Goal: Task Accomplishment & Management: Complete application form

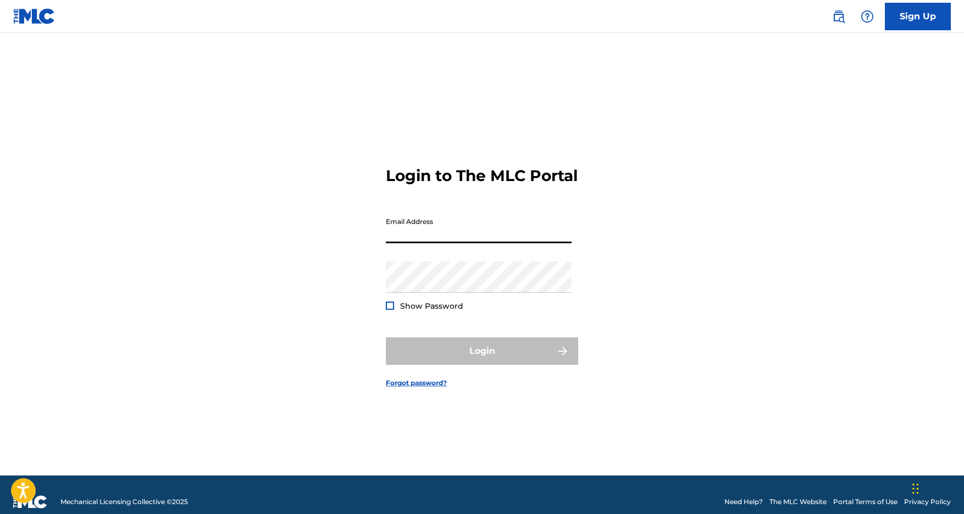
click at [465, 243] on input "Email Address" at bounding box center [479, 227] width 186 height 31
click at [917, 10] on link "Sign Up" at bounding box center [918, 16] width 66 height 27
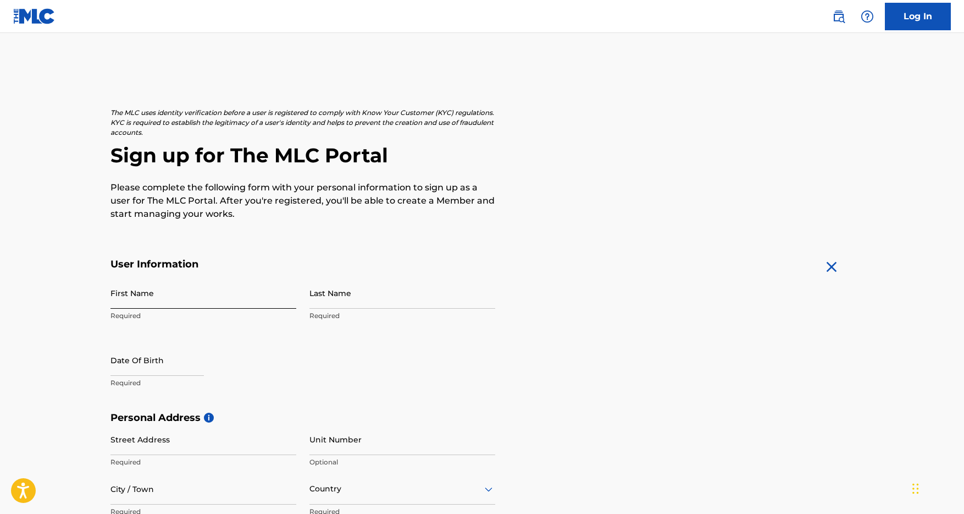
click at [187, 304] on input "First Name" at bounding box center [204, 292] width 186 height 31
type input "[PERSON_NAME]"
click at [338, 297] on input "Last Name" at bounding box center [403, 292] width 186 height 31
type input "[PERSON_NAME]"
click at [180, 369] on input "text" at bounding box center [157, 359] width 93 height 31
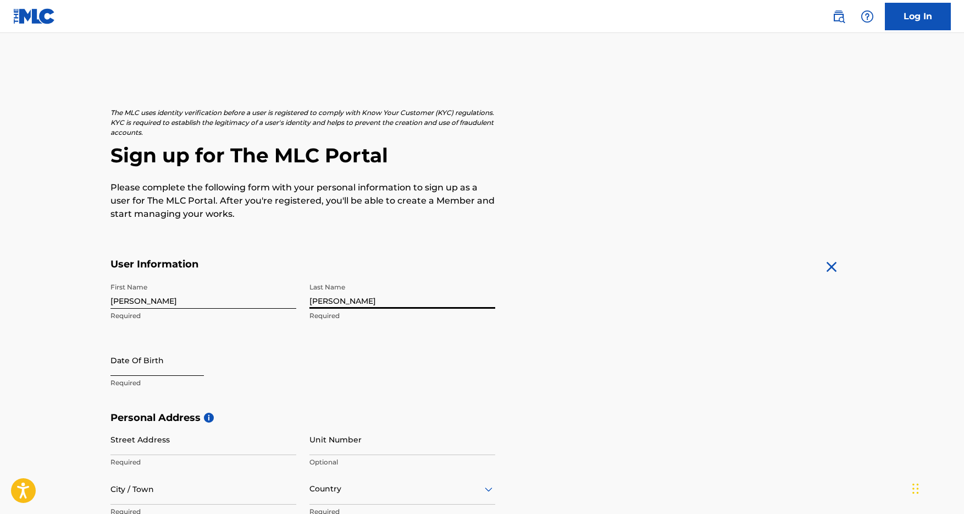
select select "8"
select select "2025"
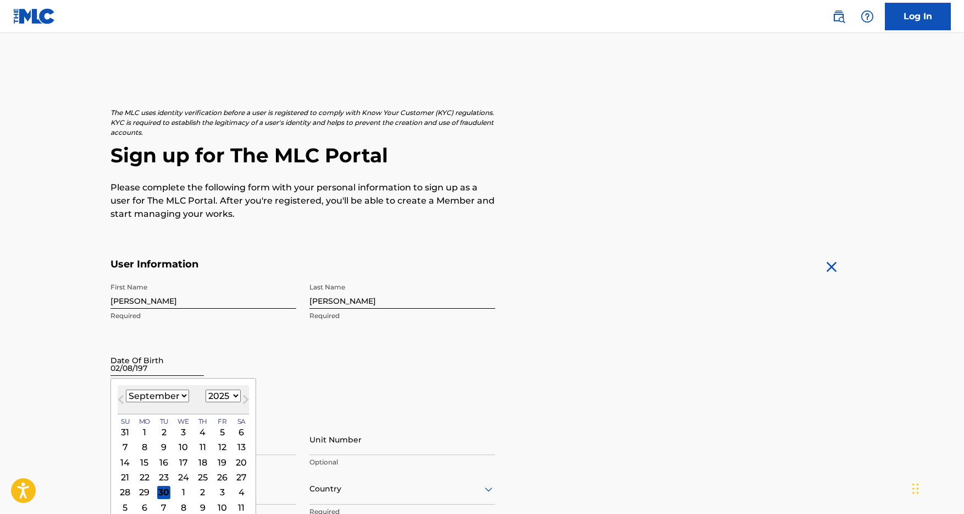
type input "[DATE]"
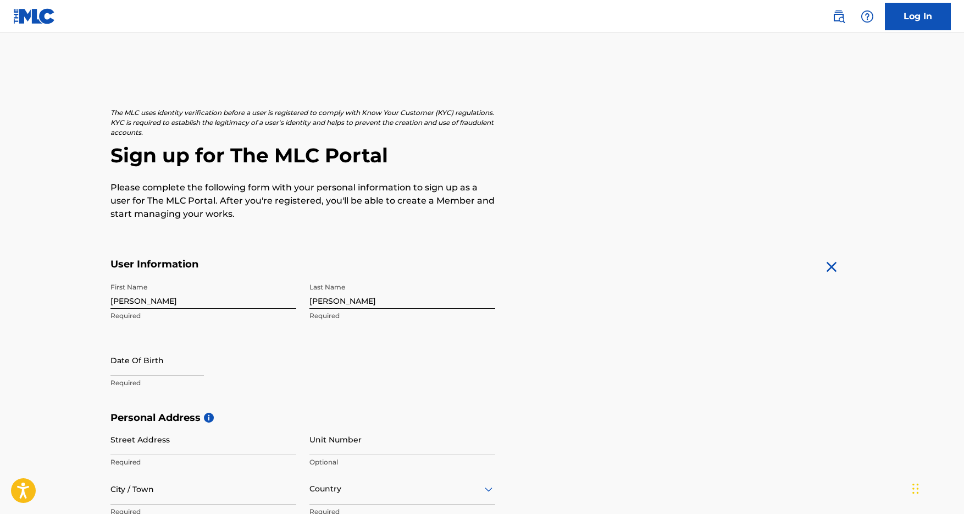
click at [260, 356] on div "Date Of Birth Required" at bounding box center [204, 368] width 186 height 49
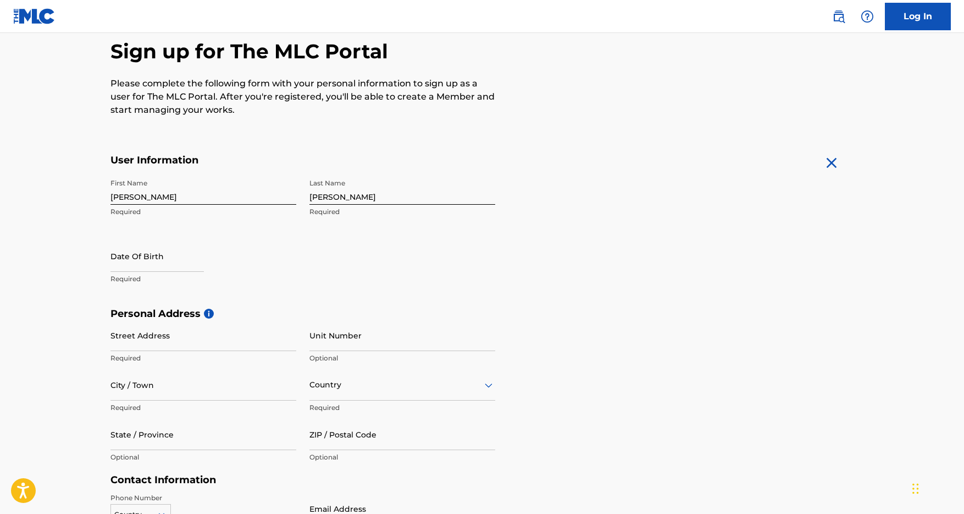
scroll to position [121, 0]
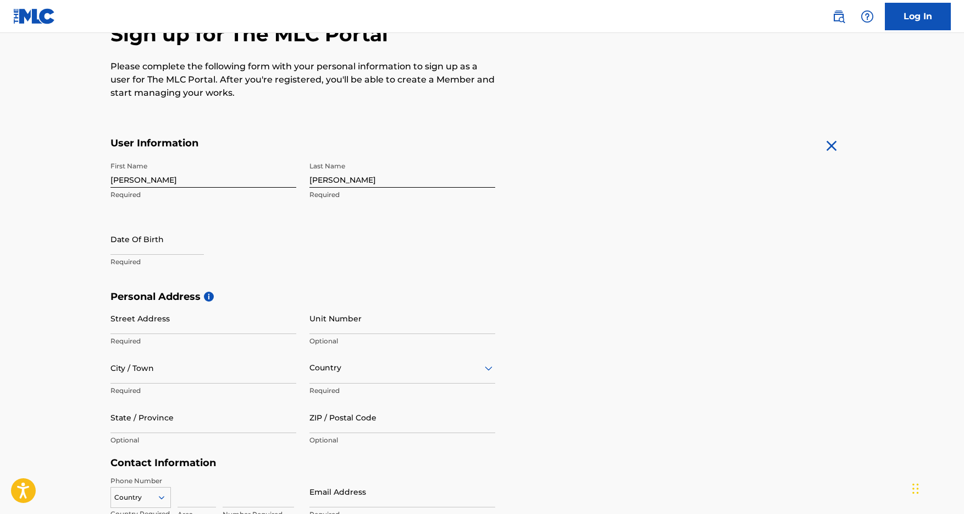
click at [152, 255] on div at bounding box center [157, 240] width 93 height 34
click at [153, 248] on input "text" at bounding box center [157, 238] width 93 height 31
select select "8"
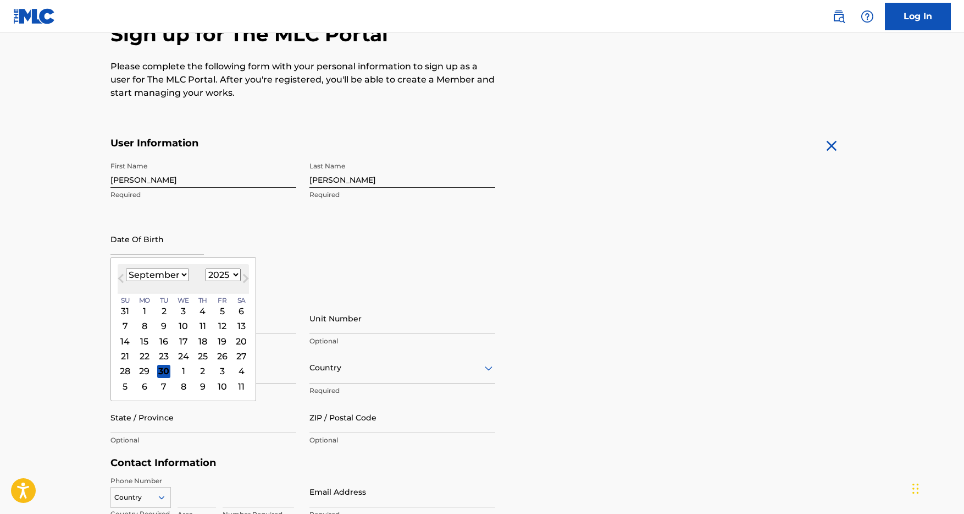
click at [233, 273] on select "1899 1900 1901 1902 1903 1904 1905 1906 1907 1908 1909 1910 1911 1912 1913 1914…" at bounding box center [223, 274] width 35 height 13
select select "1971"
click at [206, 268] on select "1899 1900 1901 1902 1903 1904 1905 1906 1907 1908 1909 1910 1911 1912 1913 1914…" at bounding box center [223, 274] width 35 height 13
click at [178, 275] on select "January February March April May June July August September October November De…" at bounding box center [157, 274] width 63 height 13
select select "1"
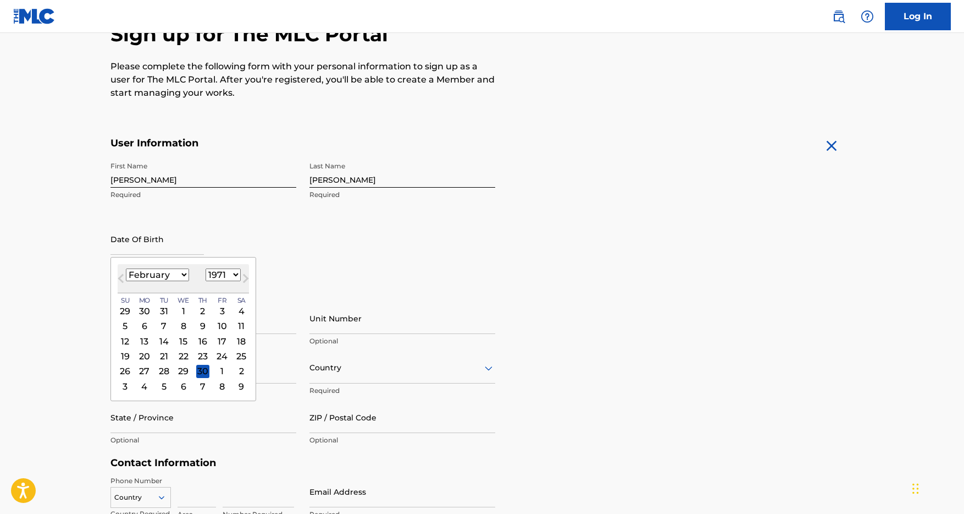
click at [126, 268] on select "January February March April May June July August September October November De…" at bounding box center [157, 274] width 63 height 13
click at [145, 327] on div "8" at bounding box center [144, 325] width 13 height 13
type input "[DATE]"
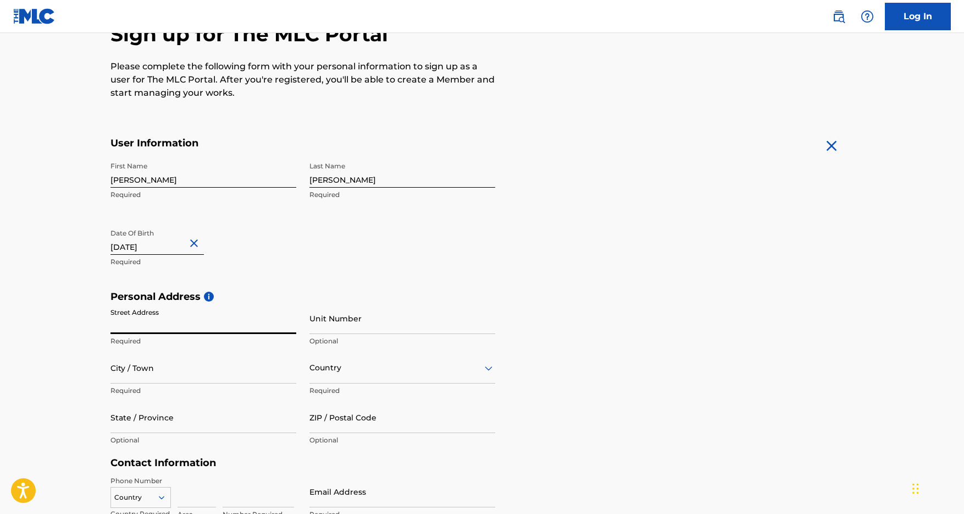
click at [197, 325] on input "Street Address" at bounding box center [204, 317] width 186 height 31
type input "[STREET_ADDRESS]"
click at [207, 378] on input "City / Town" at bounding box center [204, 367] width 186 height 31
type input "[GEOGRAPHIC_DATA]"
click at [199, 417] on input "State / Province" at bounding box center [204, 416] width 186 height 31
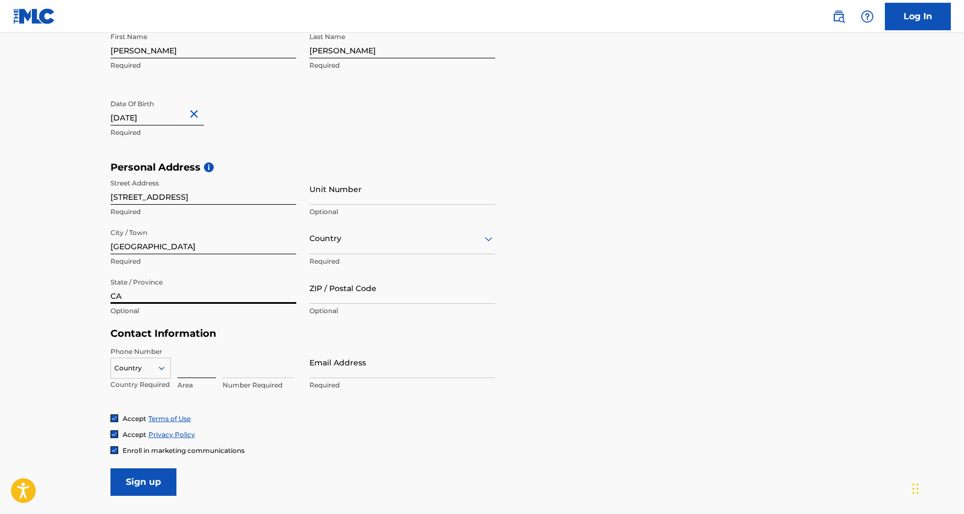
scroll to position [251, 0]
type input "CA"
click at [192, 371] on input at bounding box center [197, 361] width 38 height 31
type input "619"
click at [163, 368] on div "Country" at bounding box center [141, 365] width 60 height 16
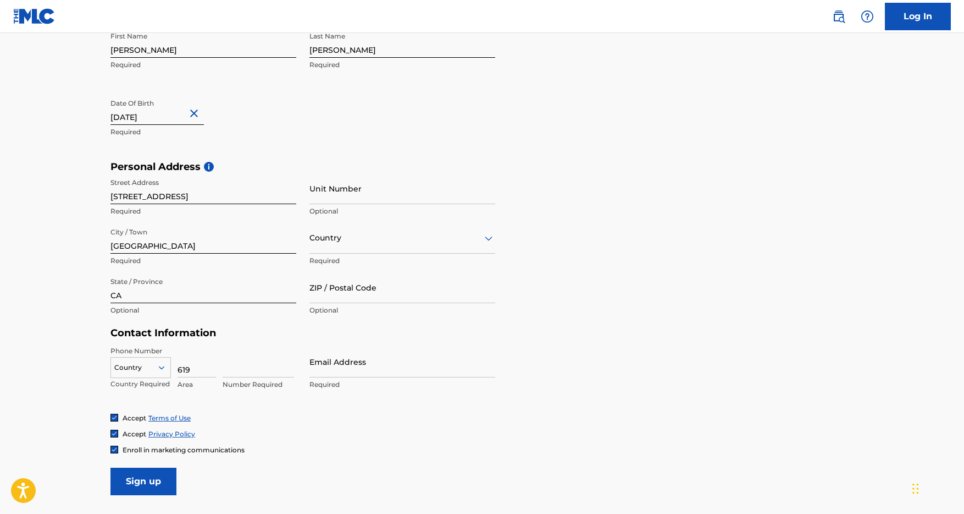
scroll to position [276, 0]
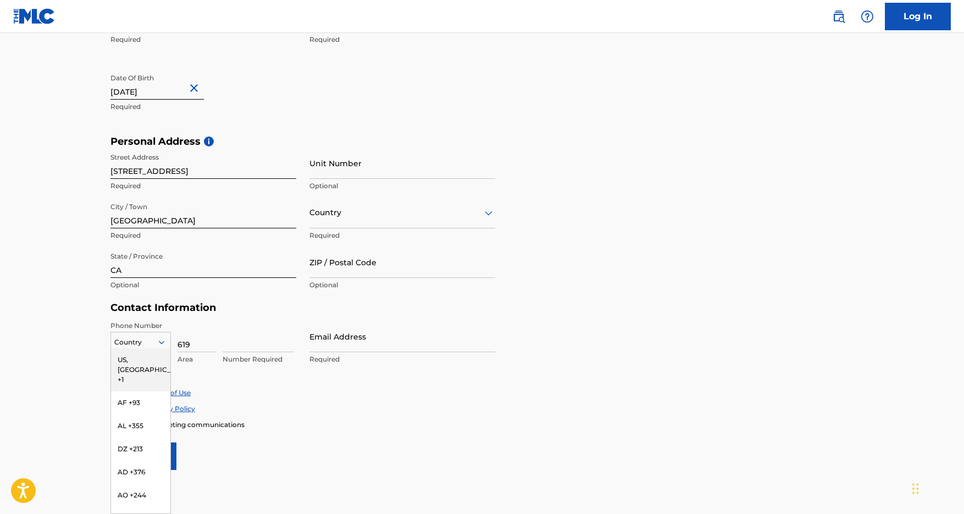
click at [148, 361] on div "US, [GEOGRAPHIC_DATA] +1" at bounding box center [140, 369] width 59 height 43
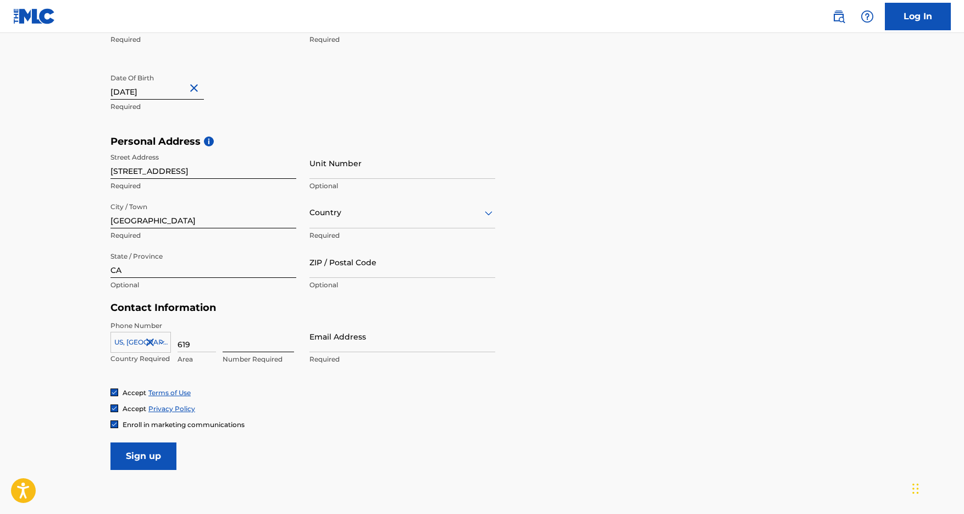
click at [255, 344] on input at bounding box center [258, 336] width 71 height 31
type input "8207779"
click at [319, 345] on input "Email Address" at bounding box center [403, 336] width 186 height 31
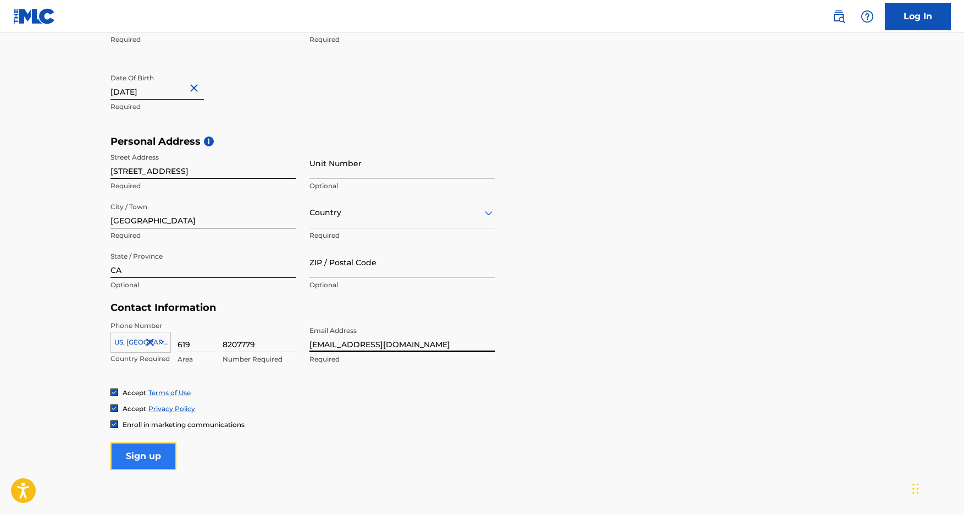
click at [165, 450] on input "Sign up" at bounding box center [144, 455] width 66 height 27
click at [448, 219] on div "Country" at bounding box center [403, 212] width 186 height 31
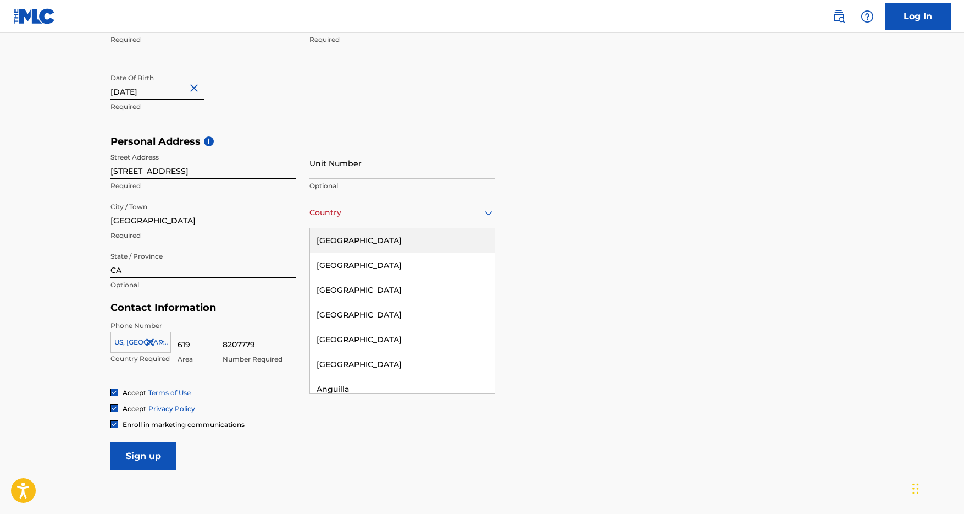
click at [381, 238] on div "[GEOGRAPHIC_DATA]" at bounding box center [402, 240] width 185 height 25
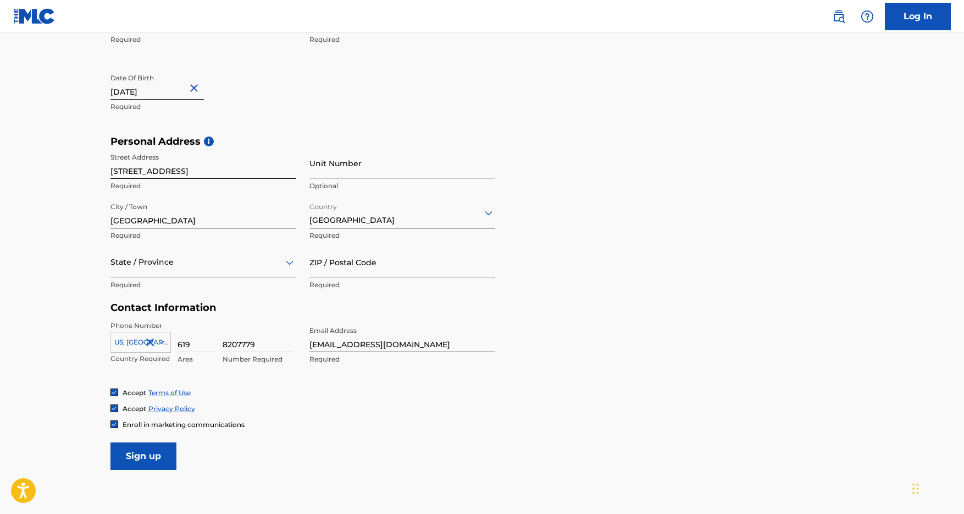
click at [432, 346] on input "[EMAIL_ADDRESS][DOMAIN_NAME]" at bounding box center [403, 336] width 186 height 31
drag, startPoint x: 417, startPoint y: 344, endPoint x: 307, endPoint y: 343, distance: 110.0
click at [307, 343] on div "Phone Number [GEOGRAPHIC_DATA], [GEOGRAPHIC_DATA] +1 Country Required 619 Area …" at bounding box center [303, 354] width 385 height 67
paste input "beatopiarecords"
type input "[EMAIL_ADDRESS][DOMAIN_NAME]"
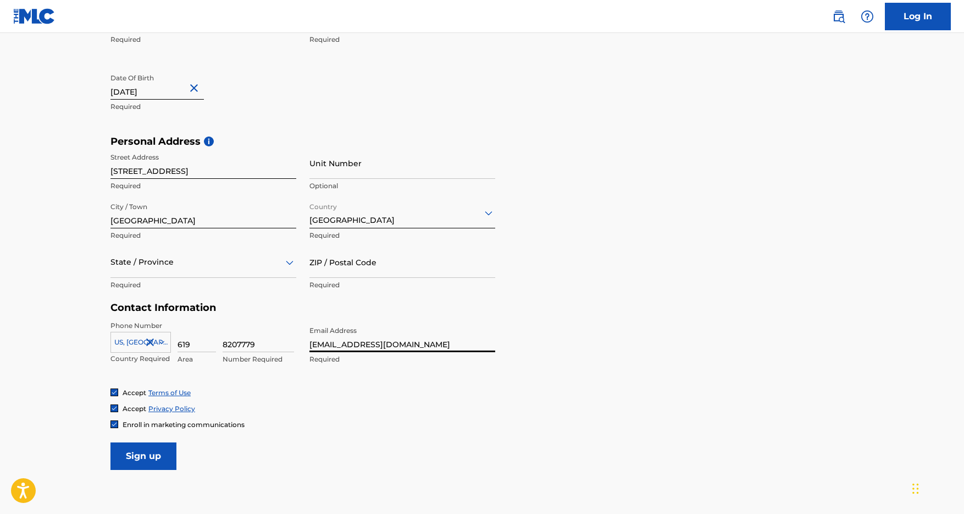
click at [344, 405] on div "Accept Privacy Policy" at bounding box center [482, 408] width 743 height 9
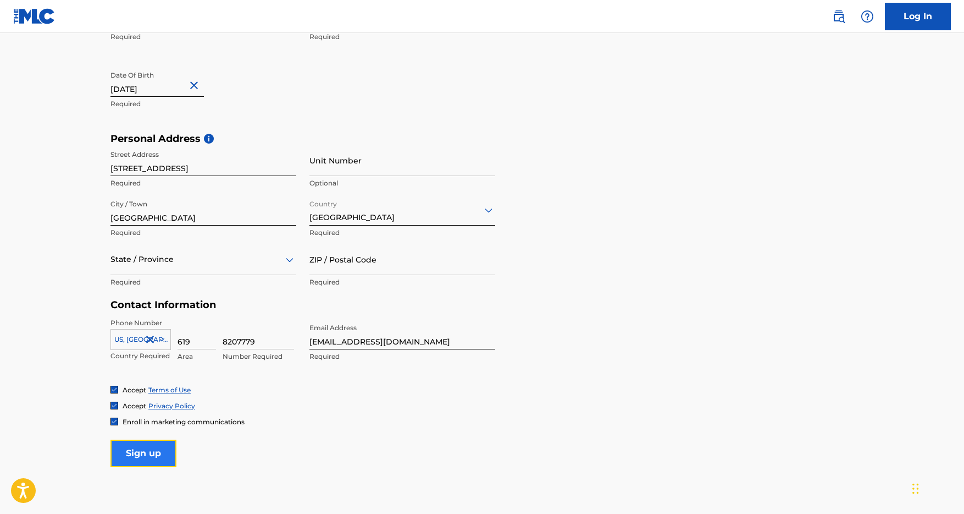
scroll to position [279, 0]
click at [162, 455] on input "Sign up" at bounding box center [144, 452] width 66 height 27
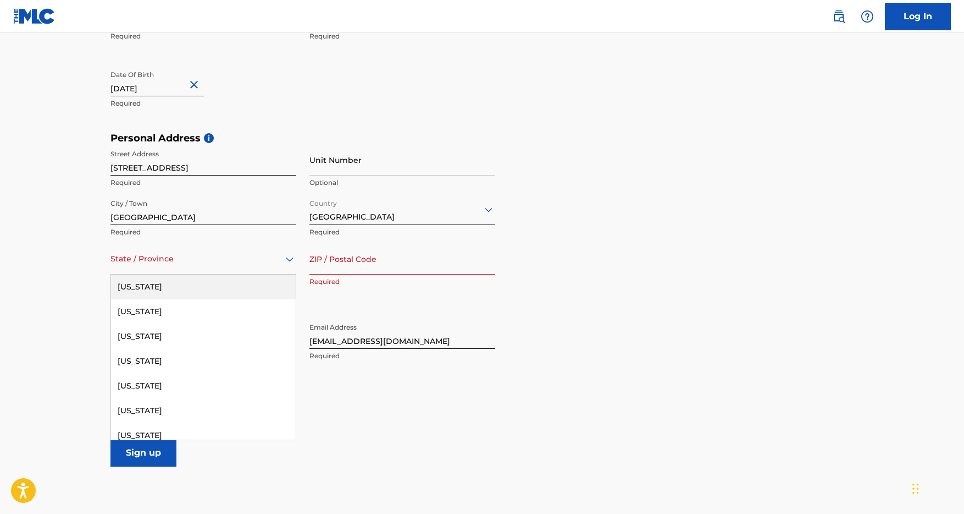
click at [240, 264] on div at bounding box center [204, 259] width 186 height 14
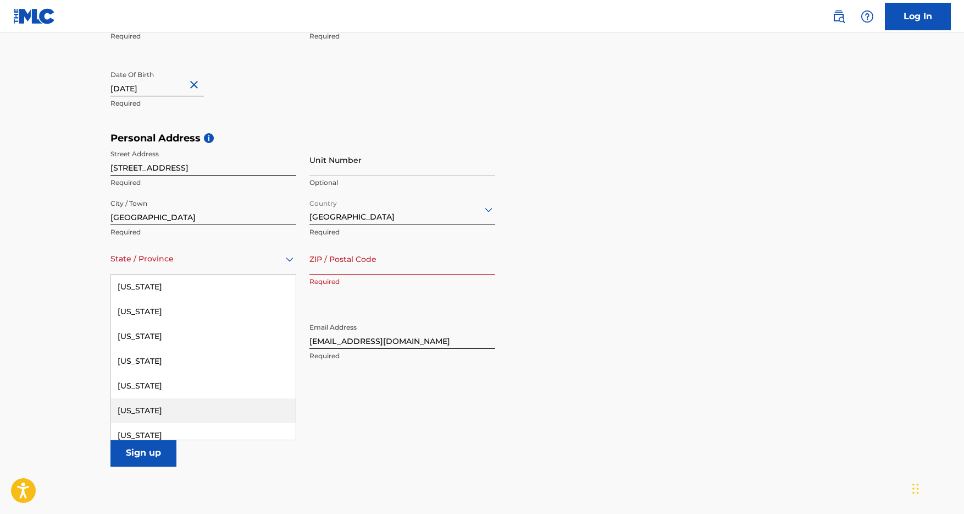
click at [136, 405] on div "[US_STATE]" at bounding box center [203, 410] width 185 height 25
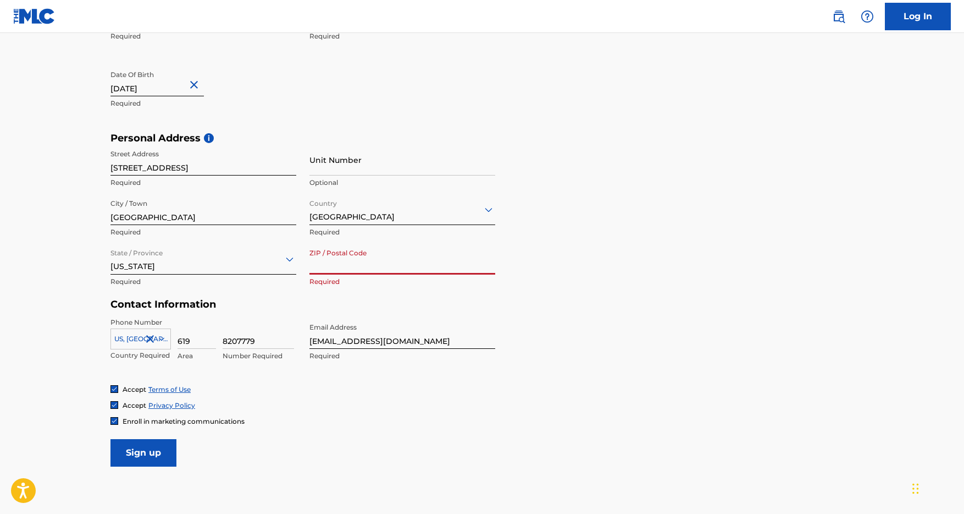
click at [372, 265] on input "ZIP / Postal Code" at bounding box center [403, 258] width 186 height 31
type input "91977"
click at [154, 457] on input "Sign up" at bounding box center [144, 452] width 66 height 27
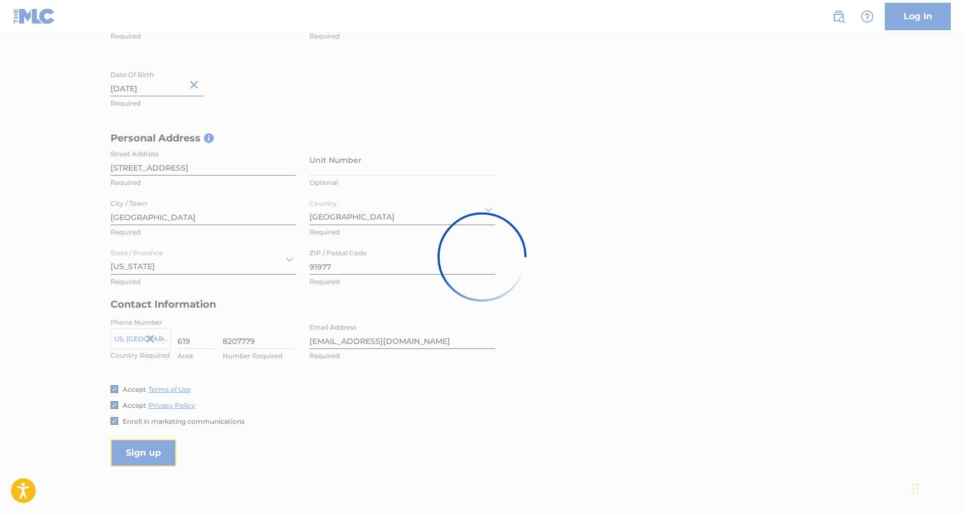
scroll to position [282, 0]
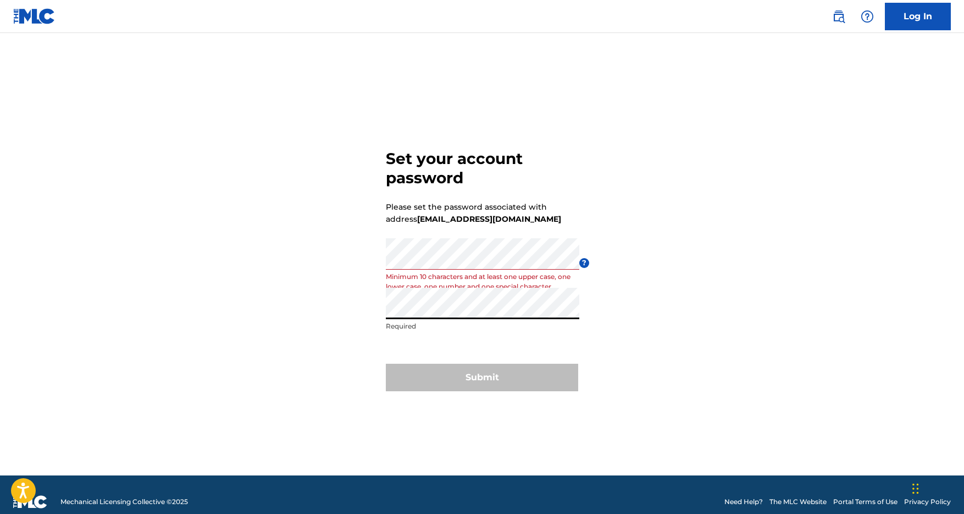
scroll to position [1, 0]
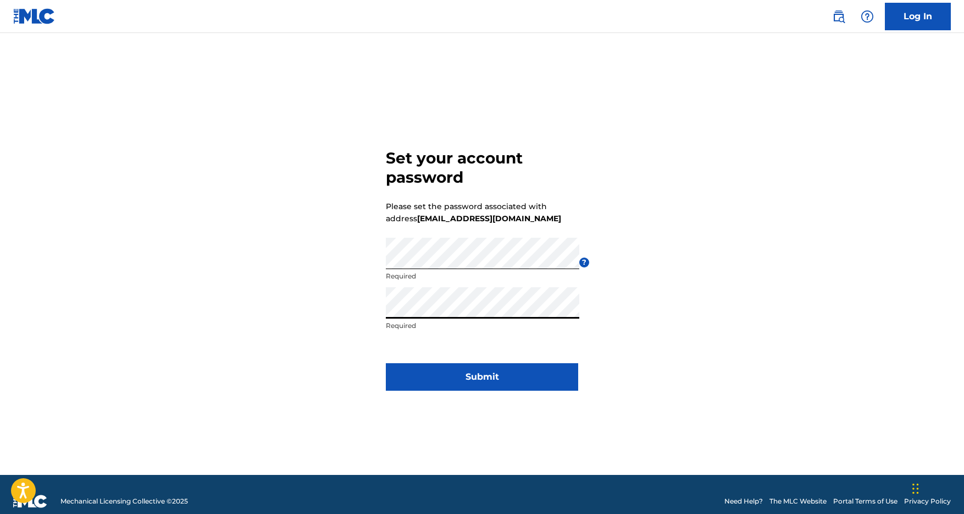
click at [634, 331] on div "Set your account password Please set the password associated with address beato…" at bounding box center [482, 267] width 770 height 415
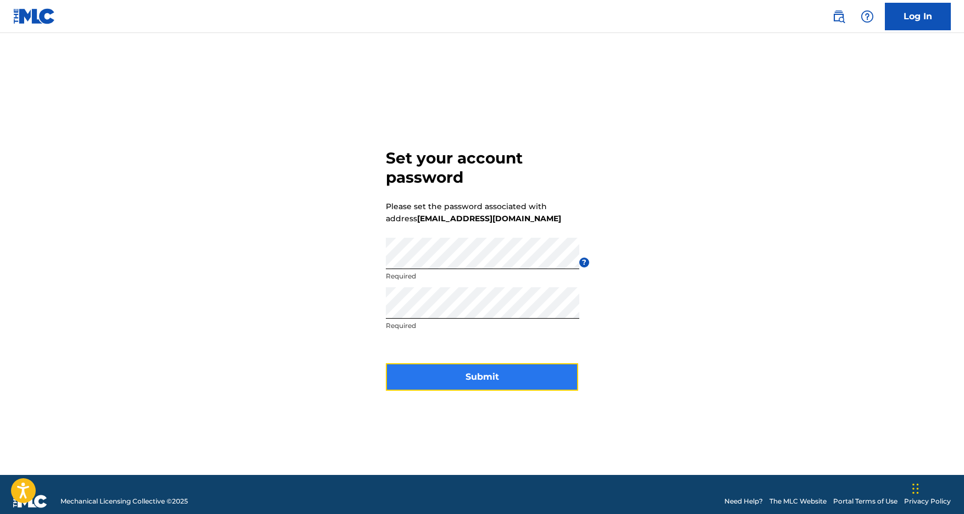
click at [514, 382] on button "Submit" at bounding box center [482, 376] width 192 height 27
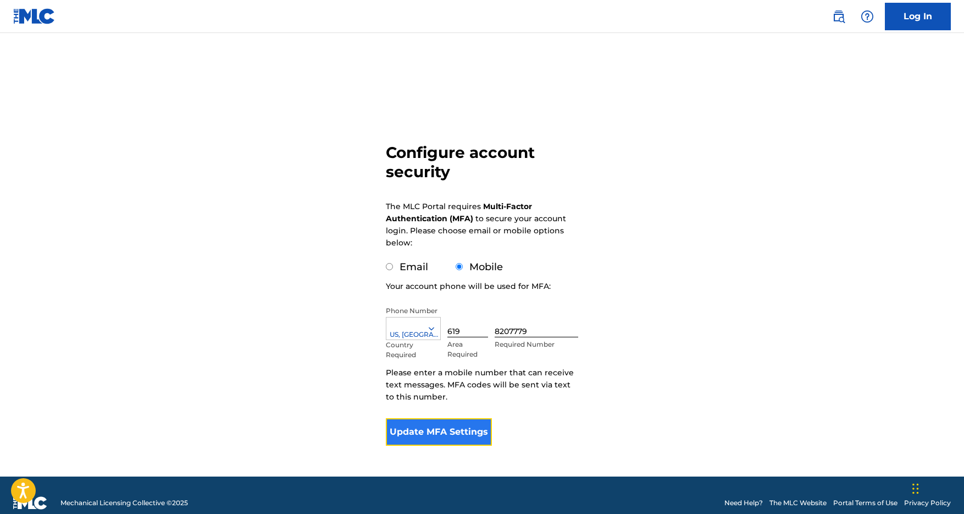
click at [470, 427] on button "Update MFA Settings" at bounding box center [439, 431] width 106 height 27
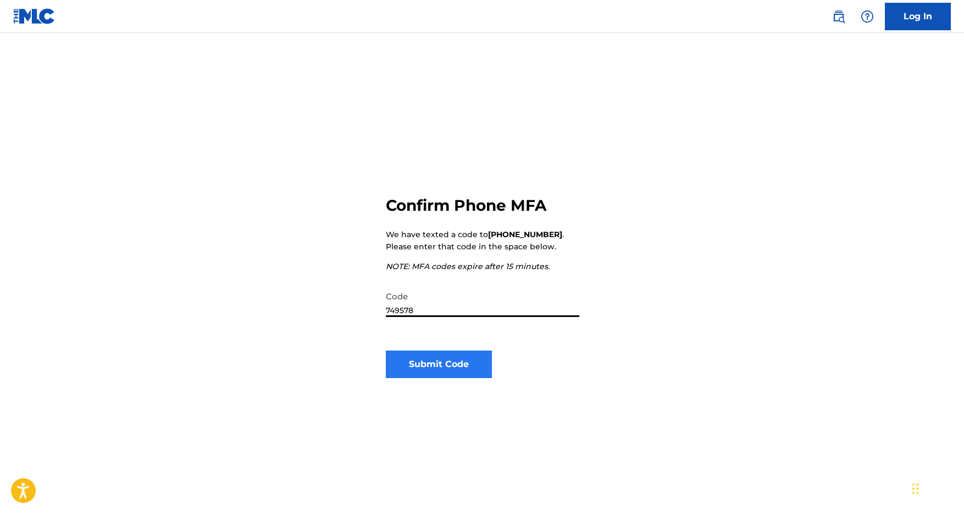
type input "749578"
click at [470, 366] on button "Submit Code" at bounding box center [439, 363] width 106 height 27
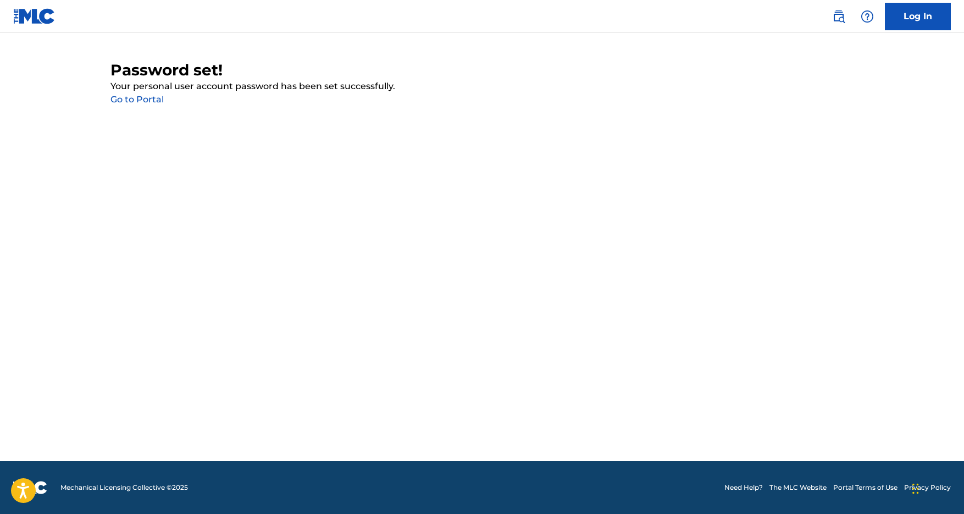
click at [124, 99] on link "Go to Portal" at bounding box center [137, 99] width 53 height 10
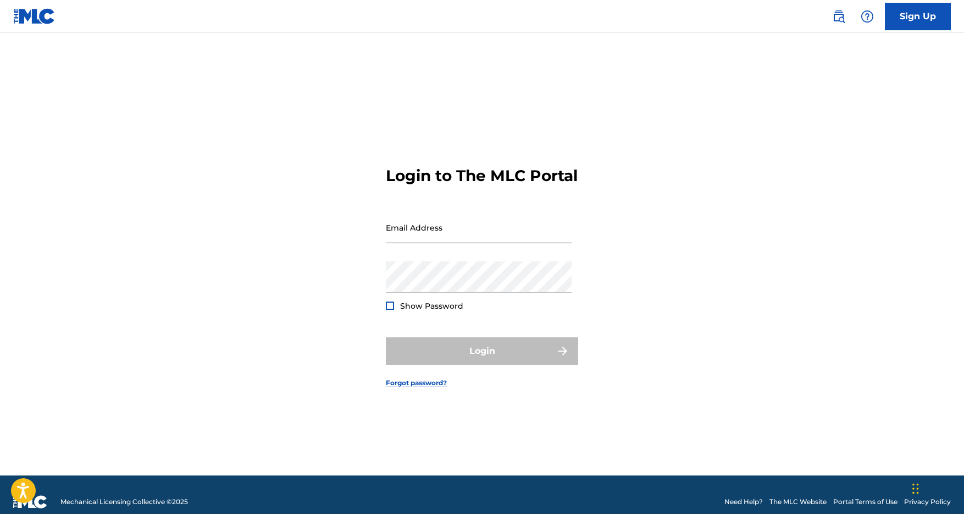
click at [432, 238] on input "Email Address" at bounding box center [479, 227] width 186 height 31
paste input "[EMAIL_ADDRESS][DOMAIN_NAME]"
type input "[EMAIL_ADDRESS][DOMAIN_NAME]"
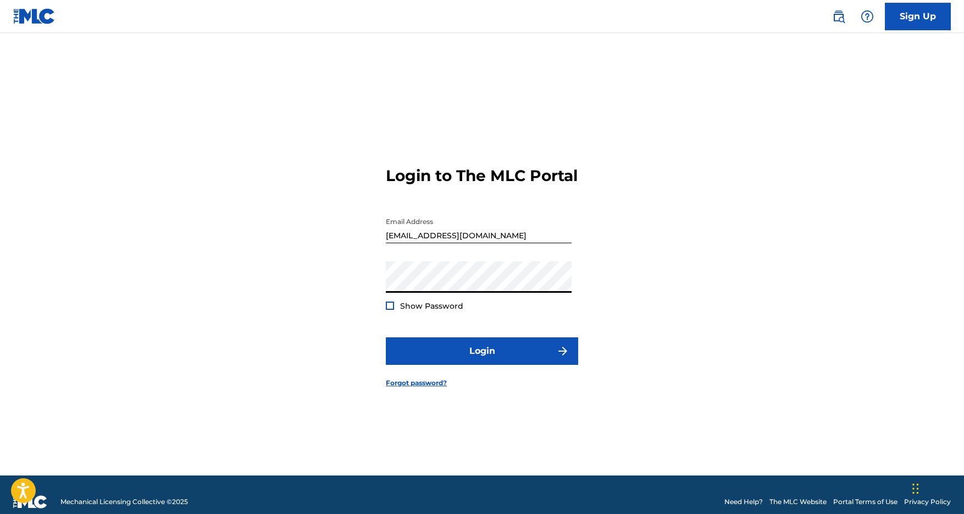
click at [394, 310] on div at bounding box center [390, 305] width 8 height 8
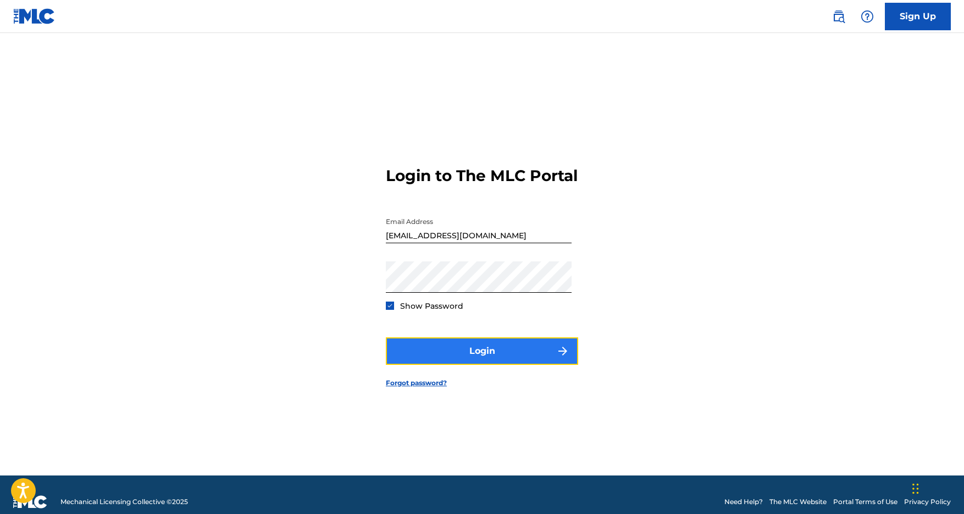
click at [478, 357] on button "Login" at bounding box center [482, 350] width 192 height 27
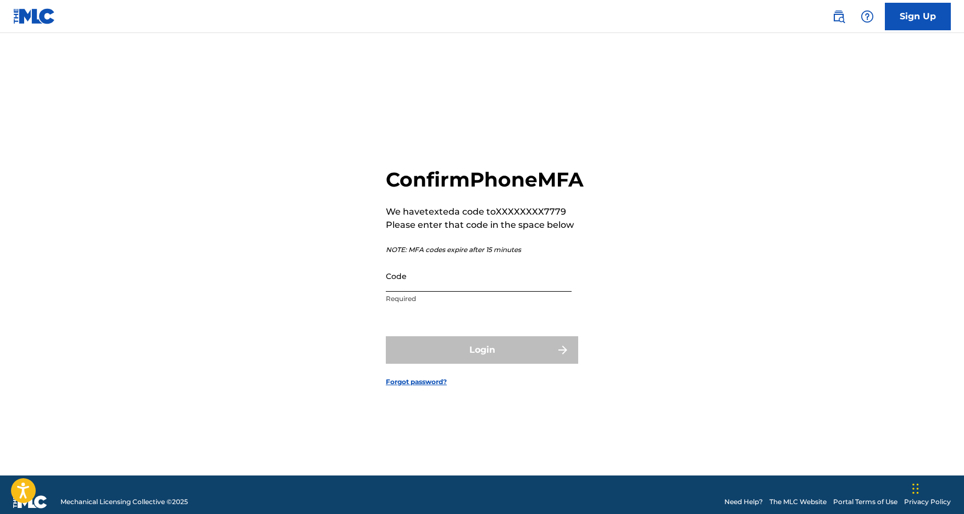
click at [423, 291] on input "Code" at bounding box center [479, 275] width 186 height 31
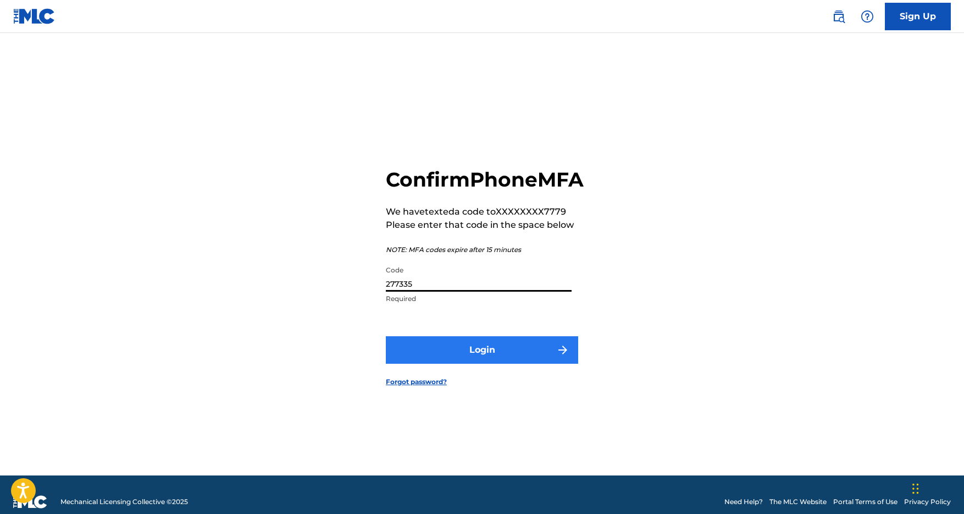
type input "277335"
click at [516, 352] on button "Login" at bounding box center [482, 349] width 192 height 27
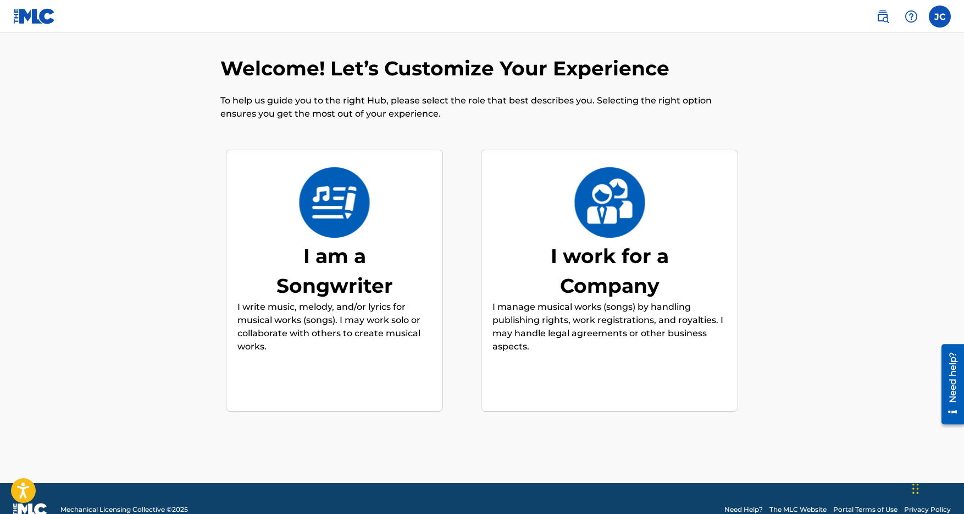
click at [361, 329] on p "I write music, melody, and/or lyrics for musical works (songs). I may work solo…" at bounding box center [335, 326] width 194 height 53
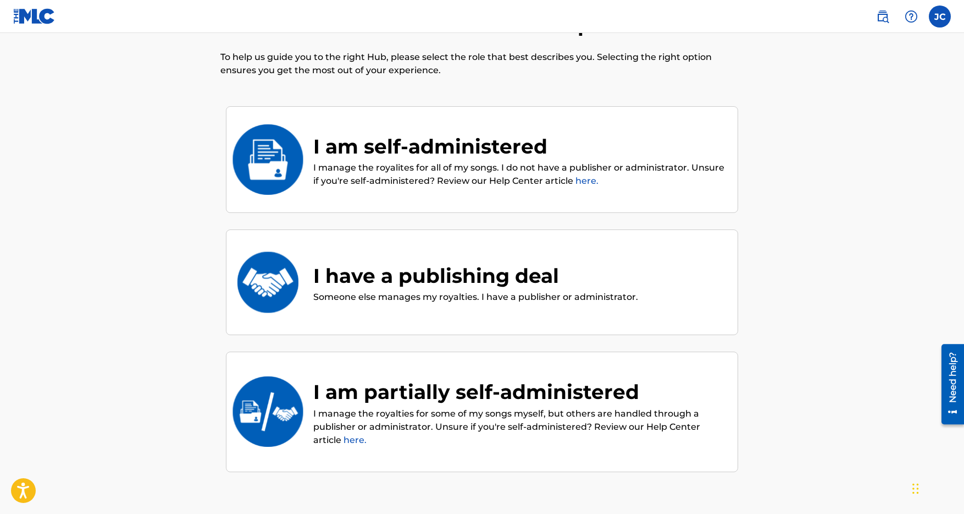
scroll to position [49, 0]
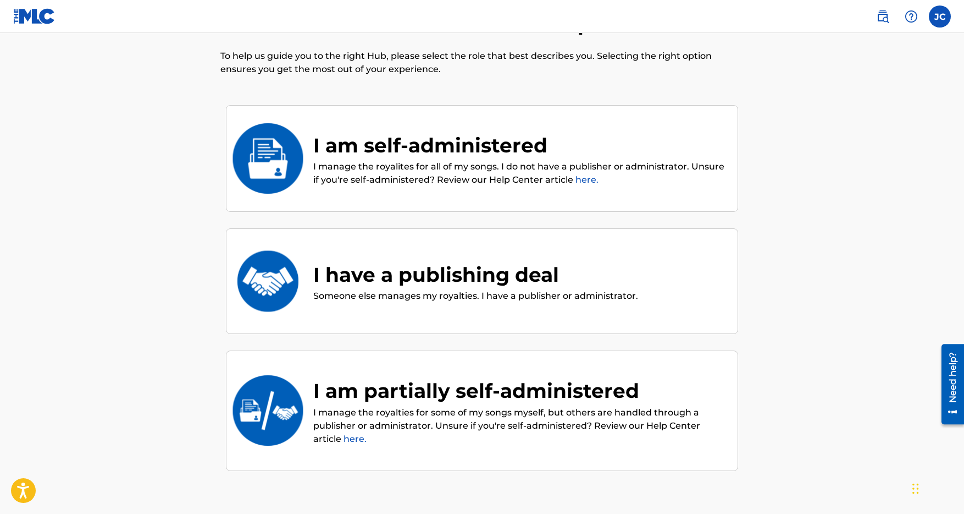
click at [356, 437] on link "here." at bounding box center [355, 438] width 23 height 10
